Goal: Complete application form

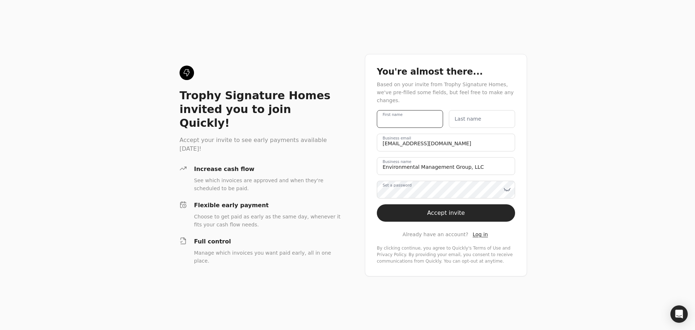
click at [427, 120] on name "First name" at bounding box center [410, 119] width 66 height 18
type name "[PERSON_NAME]"
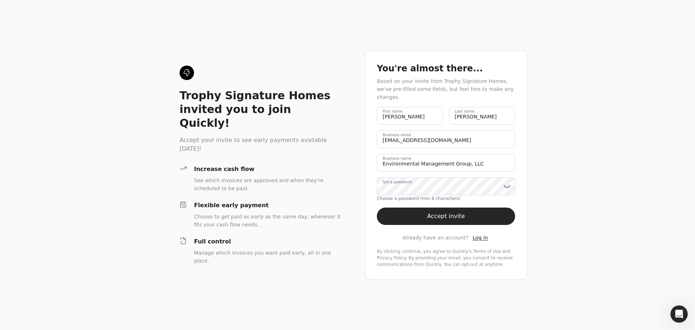
click at [465, 208] on button "Accept invite" at bounding box center [446, 216] width 138 height 17
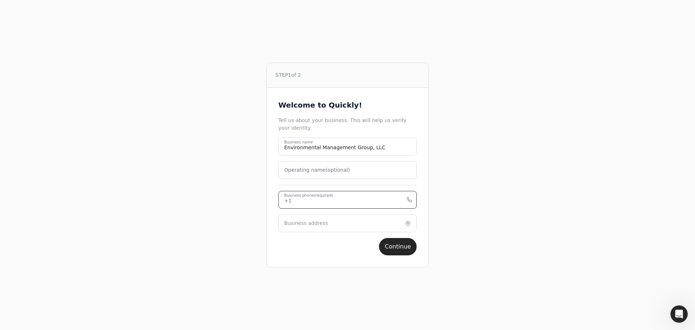
click at [347, 204] on phone "Business phone (required)" at bounding box center [347, 200] width 138 height 18
type phone "2149232086"
type input "[STREET_ADDRESS]"
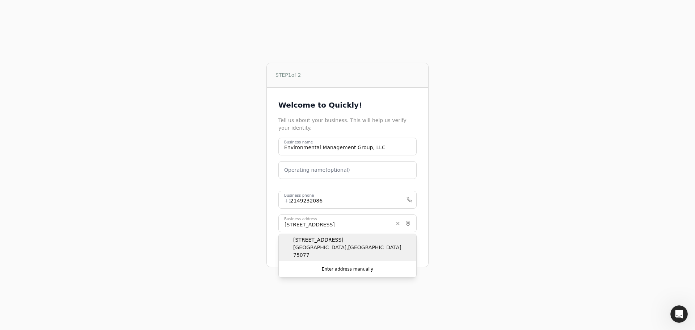
click at [355, 244] on div "[STREET_ADDRESS]" at bounding box center [348, 247] width 138 height 27
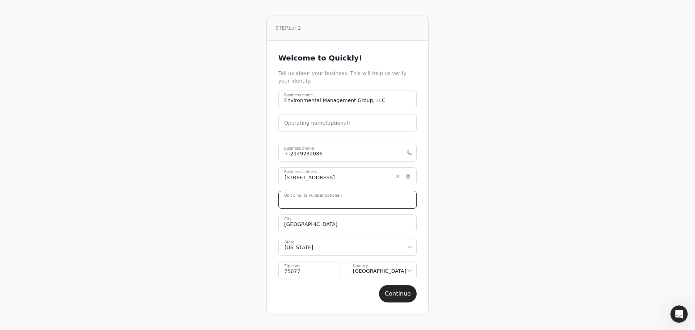
click at [365, 202] on number "Unit or suite number (optional)" at bounding box center [347, 200] width 138 height 18
type number "Suite 400"
click at [405, 291] on button "Continue" at bounding box center [398, 293] width 38 height 17
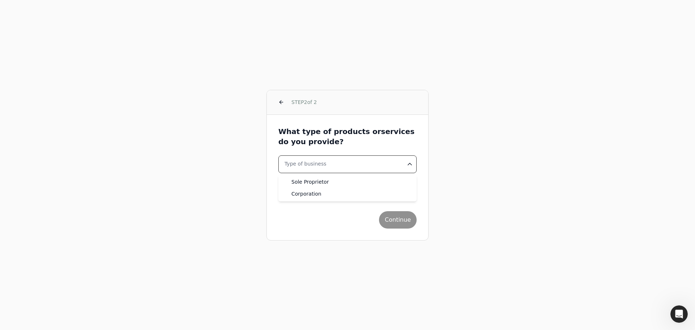
click at [365, 172] on body "STEP 2 of 2 What type of products or services do you provide? Type of business …" at bounding box center [347, 165] width 695 height 330
select select "corporation"
click at [347, 187] on button "Industry" at bounding box center [347, 188] width 138 height 18
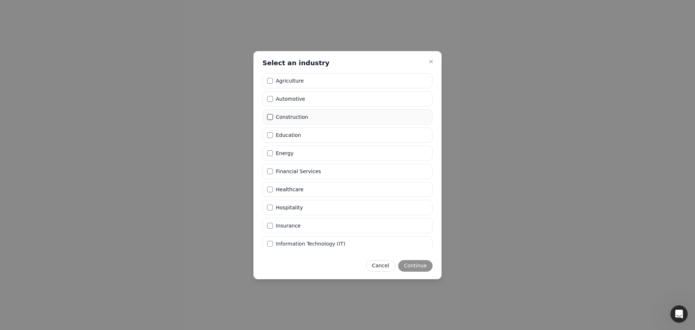
click at [272, 116] on button "Construction" at bounding box center [270, 117] width 6 height 6
click at [422, 265] on button "Continue" at bounding box center [415, 266] width 34 height 12
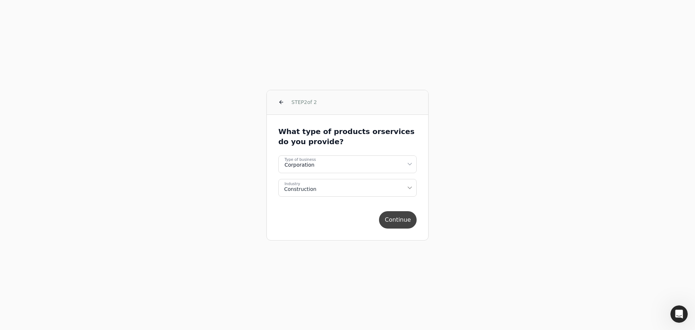
click at [399, 220] on button "Continue" at bounding box center [398, 219] width 38 height 17
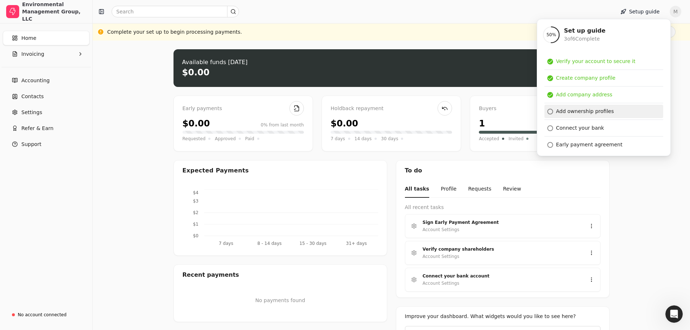
click at [573, 110] on div "Add ownership profiles" at bounding box center [585, 112] width 58 height 8
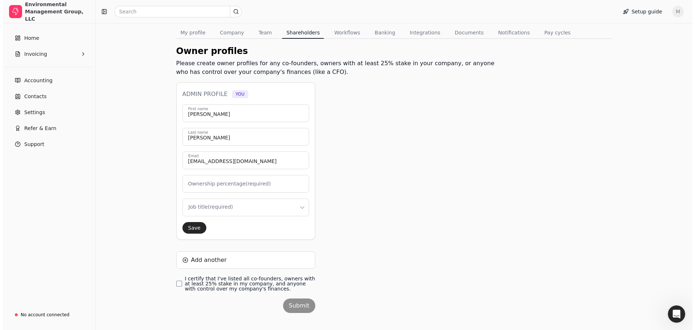
scroll to position [62, 0]
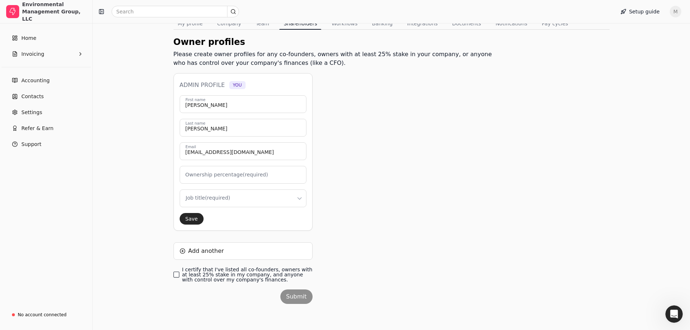
click at [175, 276] on finances\ "I certify that I've listed all co-founders, owners with at least 25% stake in m…" at bounding box center [176, 275] width 6 height 6
click at [294, 297] on button "Submit" at bounding box center [296, 296] width 32 height 14
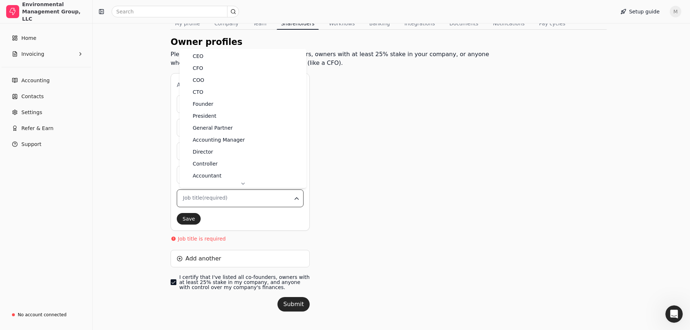
click at [254, 199] on html "Environmental Management Group, LLC Home Invoicing Accounting Contacts Settings…" at bounding box center [345, 138] width 690 height 400
click at [410, 191] on html "Environmental Management Group, LLC Home Invoicing Accounting Contacts Settings…" at bounding box center [347, 138] width 695 height 400
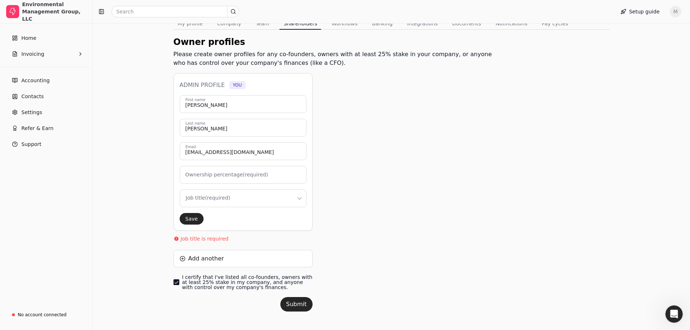
click at [248, 176] on label "Ownership percentage (required)" at bounding box center [226, 175] width 83 height 8
click at [248, 176] on input "Ownership percentage (required)" at bounding box center [243, 175] width 127 height 18
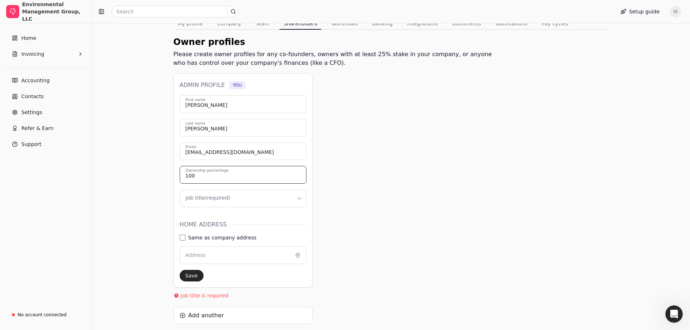
type input "100"
click at [244, 201] on html "Environmental Management Group, LLC Home Invoicing Accounting Contacts Settings…" at bounding box center [345, 166] width 690 height 457
